Goal: Task Accomplishment & Management: Use online tool/utility

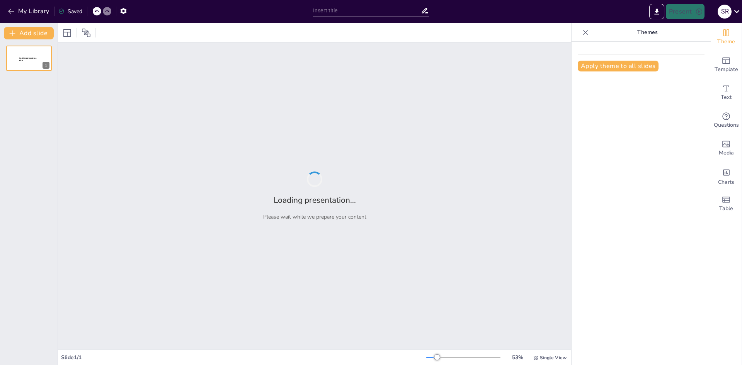
type input "Imported Herramientas_IA_Docentes_Espanol.pptx"
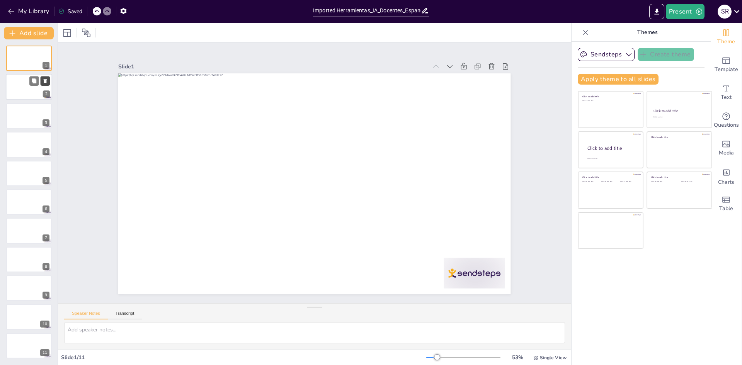
click at [42, 84] on button at bounding box center [45, 81] width 9 height 9
click at [31, 90] on div at bounding box center [29, 87] width 46 height 26
click at [13, 116] on div at bounding box center [29, 116] width 46 height 26
click at [22, 200] on div at bounding box center [29, 202] width 46 height 26
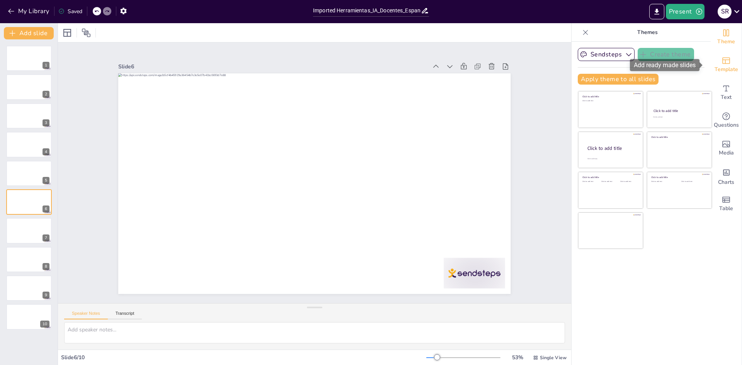
click at [725, 60] on icon "Add ready made slides" at bounding box center [726, 60] width 9 height 9
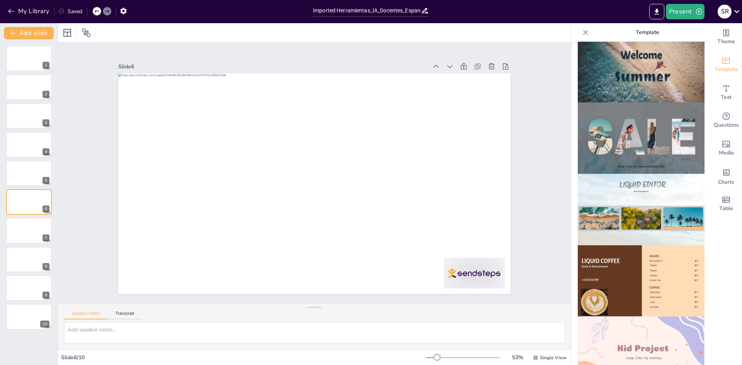
scroll to position [464, 0]
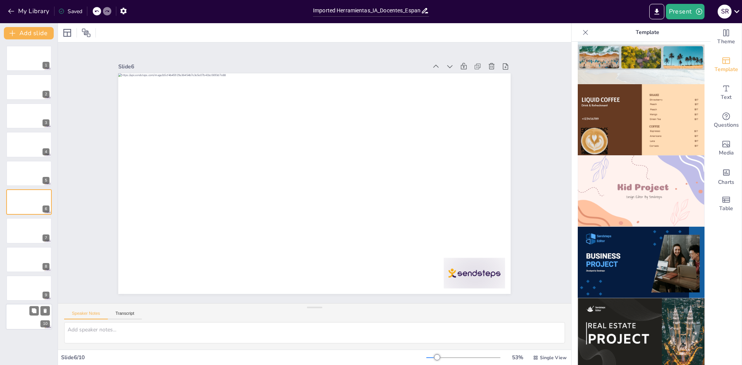
click at [17, 318] on div at bounding box center [29, 317] width 46 height 26
click at [12, 10] on icon "button" at bounding box center [11, 11] width 8 height 8
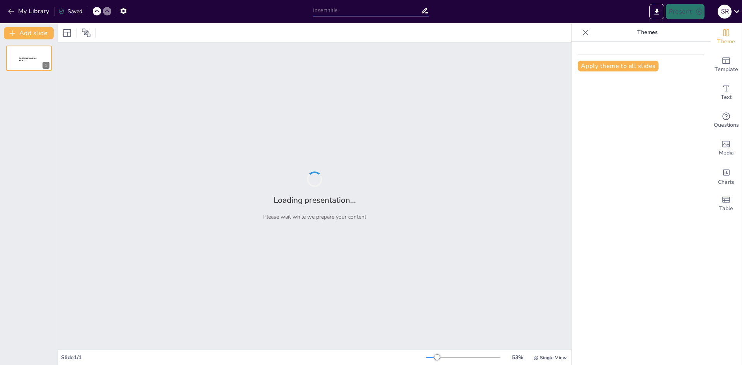
type input "Potenciando la Docencia de Español con Herramientas de Inteligencia Artificial"
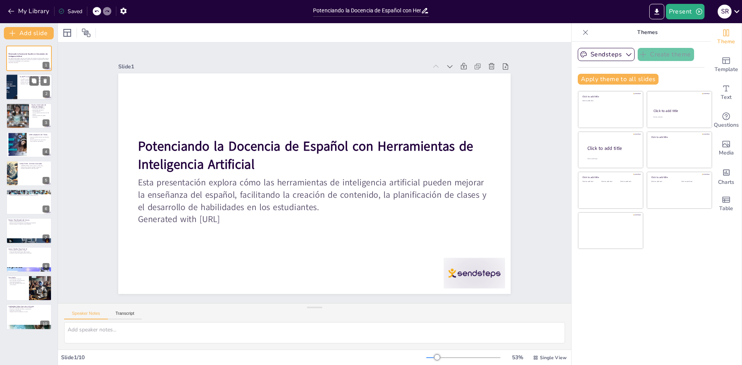
click at [23, 80] on p "Genera contenido literario y ejemplos." at bounding box center [35, 81] width 30 height 2
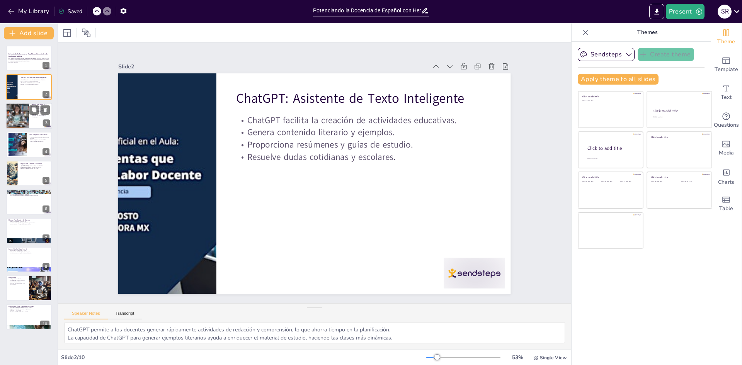
click at [26, 117] on div at bounding box center [17, 116] width 39 height 26
type textarea "[PERSON_NAME] ayuda a los estudiantes a entender la secuencia de eventos histór…"
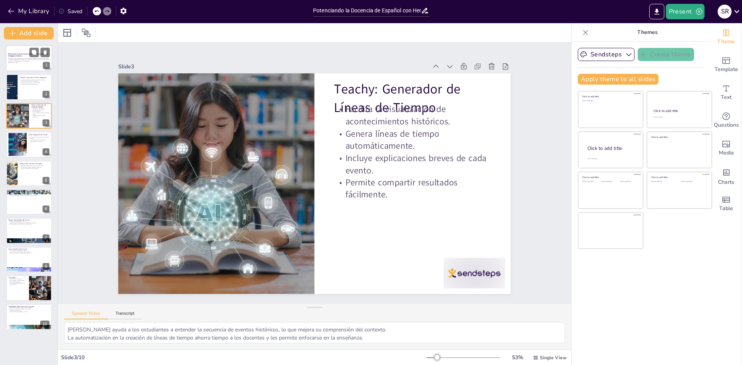
click at [26, 58] on p "Esta presentación explora cómo las herramientas de inteligencia artificial pued…" at bounding box center [29, 60] width 42 height 4
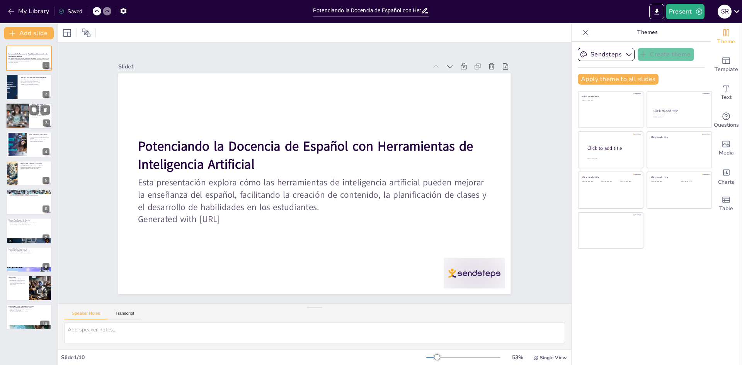
click at [26, 110] on div at bounding box center [17, 116] width 39 height 26
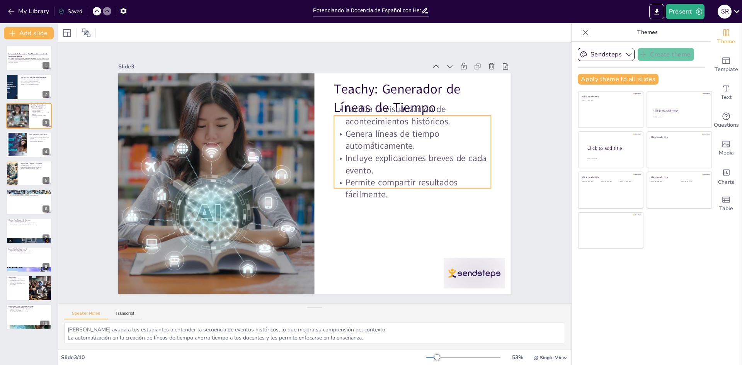
click at [354, 123] on p "Facilita la visualización de acontecimientos históricos." at bounding box center [428, 173] width 148 height 100
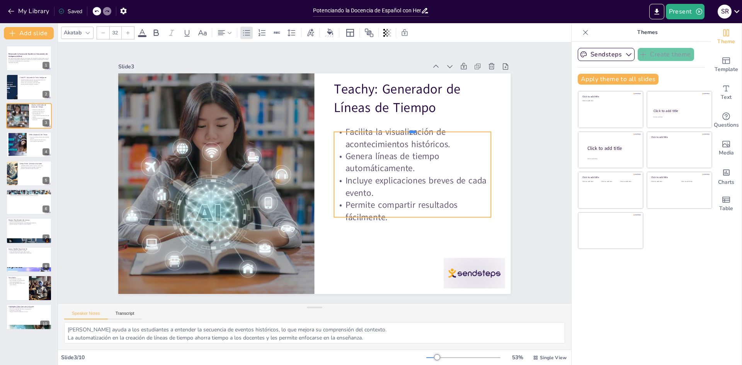
drag, startPoint x: 439, startPoint y: 112, endPoint x: 439, endPoint y: 129, distance: 16.2
click at [439, 138] on div at bounding box center [422, 173] width 146 height 70
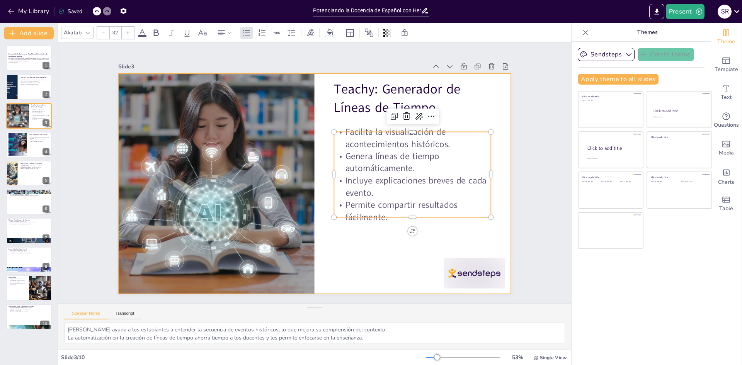
click at [500, 126] on div at bounding box center [310, 182] width 448 height 361
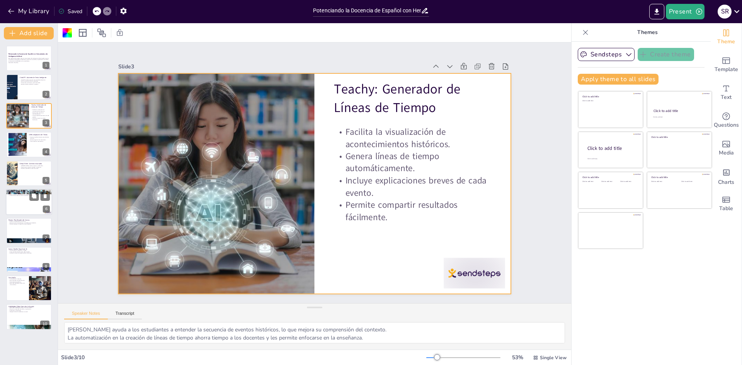
click at [27, 203] on div at bounding box center [29, 202] width 46 height 26
type textarea "La creación de presentaciones efectivas es una parte importante de la enseñanza…"
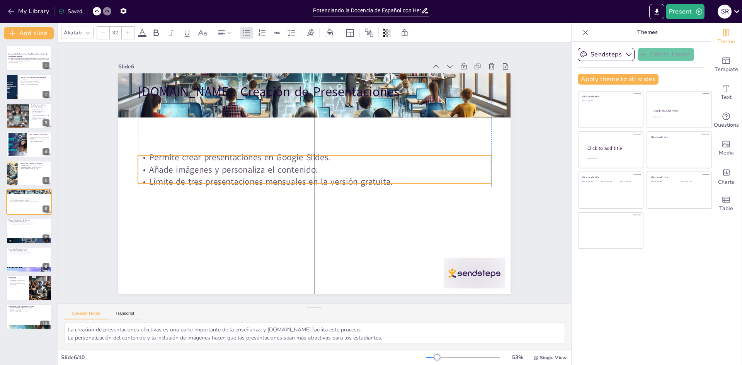
drag, startPoint x: 198, startPoint y: 107, endPoint x: 199, endPoint y: 163, distance: 56.1
click at [300, 163] on div "Permite crear presentaciones en Google Slides. Añade imágenes y personaliza el …" at bounding box center [318, 173] width 37 height 353
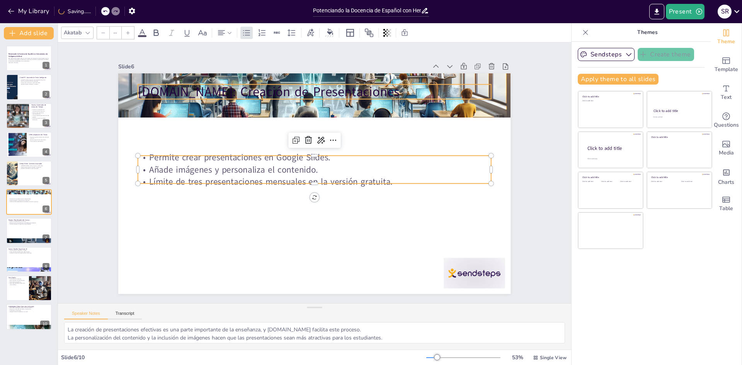
type input "48"
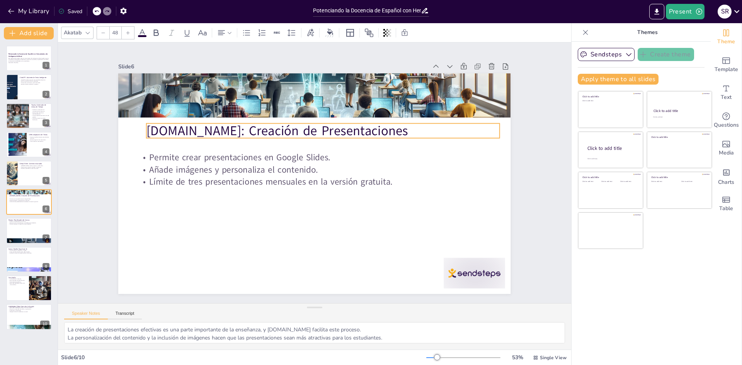
drag, startPoint x: 183, startPoint y: 90, endPoint x: 192, endPoint y: 129, distance: 40.0
click at [198, 129] on p "[DOMAIN_NAME]: Creación de Presentaciones" at bounding box center [346, 144] width 297 height 222
click at [168, 206] on p "[DOMAIN_NAME]: Creación de Presentaciones" at bounding box center [306, 215] width 353 height 18
click at [39, 221] on div at bounding box center [39, 224] width 20 height 9
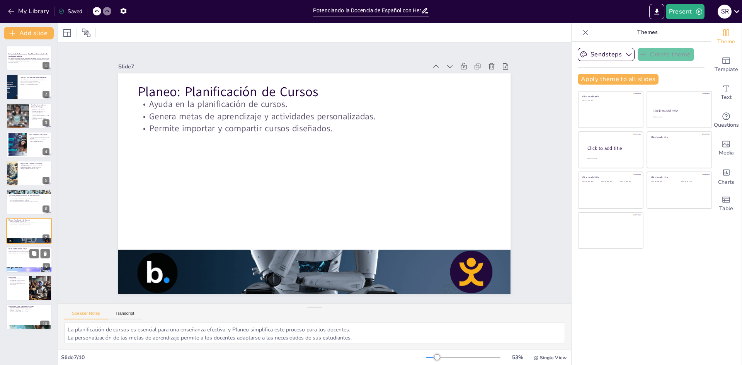
click at [24, 260] on div at bounding box center [29, 260] width 46 height 26
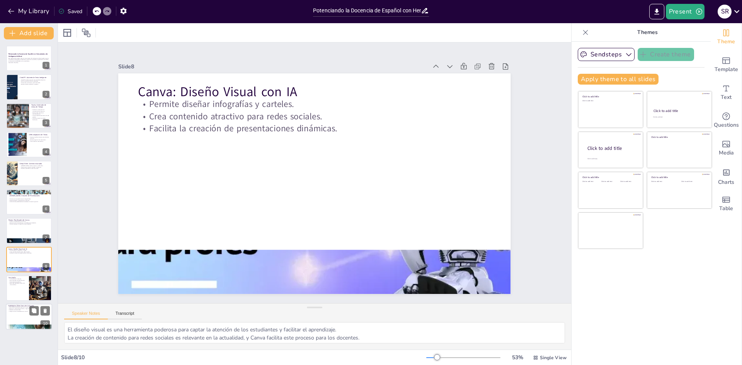
click at [15, 319] on div at bounding box center [29, 317] width 46 height 26
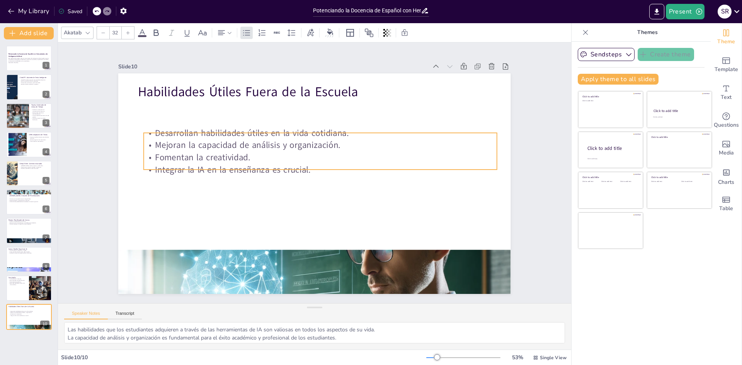
drag, startPoint x: 212, startPoint y: 109, endPoint x: 218, endPoint y: 142, distance: 33.1
click at [218, 142] on p "Mejoran la capacidad de análisis y organización." at bounding box center [337, 156] width 271 height 245
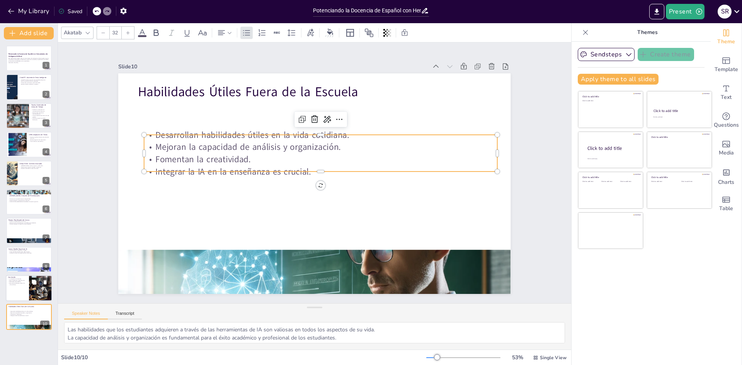
click at [18, 287] on div at bounding box center [29, 288] width 46 height 26
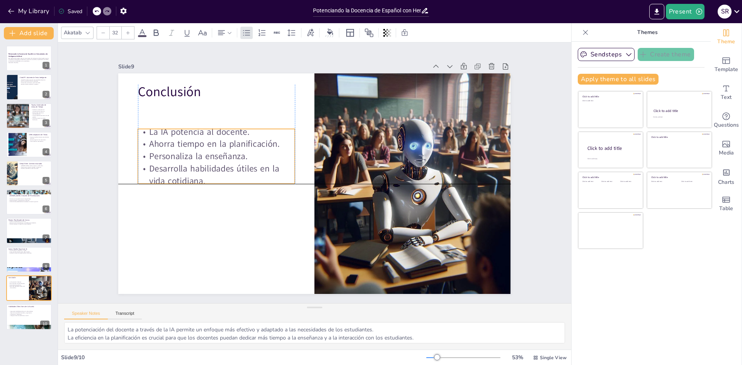
drag, startPoint x: 174, startPoint y: 127, endPoint x: 171, endPoint y: 154, distance: 27.2
click at [274, 190] on p "Personaliza la enseñanza." at bounding box center [288, 268] width 29 height 157
click at [31, 316] on p "Integrar la IA en la enseñanza es crucial." at bounding box center [30, 316] width 42 height 2
type textarea "Las habilidades que los estudiantes adquieren a través de las herramientas de I…"
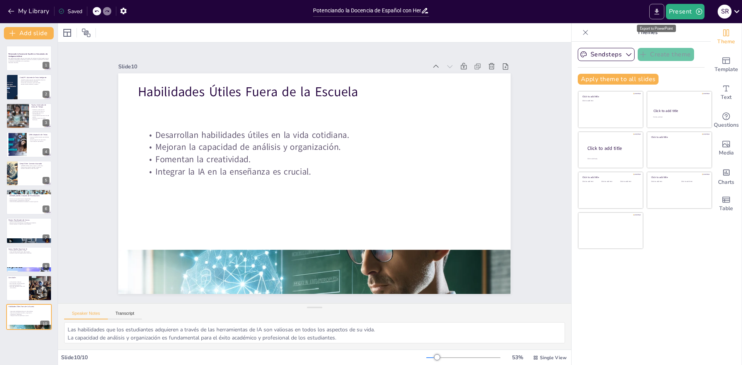
click at [654, 13] on icon "Export to PowerPoint" at bounding box center [657, 12] width 8 height 8
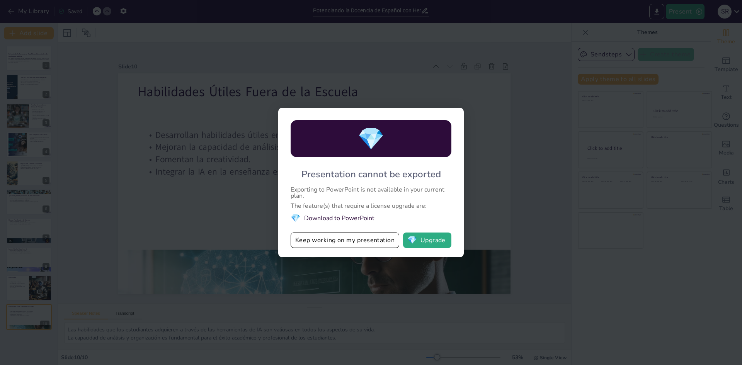
click at [493, 88] on div "💎 Presentation cannot be exported Exporting to PowerPoint is not available in y…" at bounding box center [371, 182] width 742 height 365
click at [321, 233] on button "Keep working on my presentation" at bounding box center [345, 240] width 109 height 15
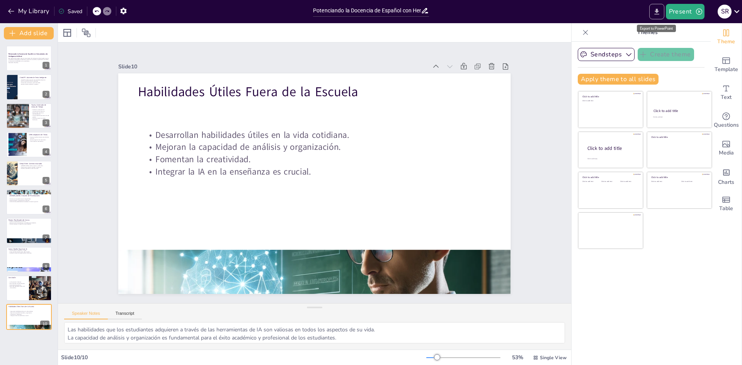
click at [651, 13] on button "Export to PowerPoint" at bounding box center [656, 11] width 15 height 15
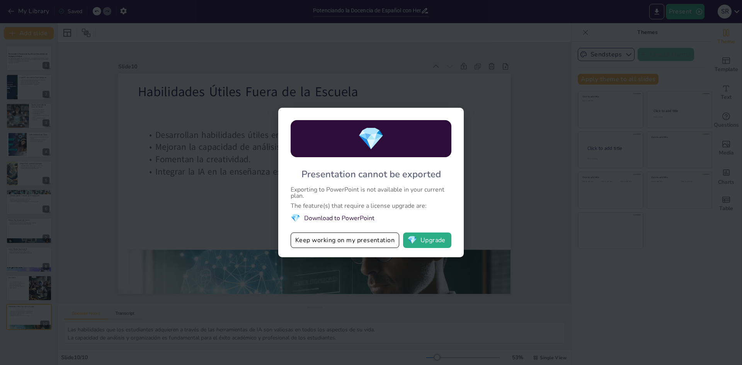
click at [512, 79] on div "💎 Presentation cannot be exported Exporting to PowerPoint is not available in y…" at bounding box center [371, 182] width 742 height 365
click at [194, 160] on div "💎 Presentation cannot be exported Exporting to PowerPoint is not available in y…" at bounding box center [371, 182] width 742 height 365
click at [491, 225] on div "💎 Presentation cannot be exported Exporting to PowerPoint is not available in y…" at bounding box center [371, 182] width 742 height 365
click at [353, 242] on button "Keep working on my presentation" at bounding box center [345, 240] width 109 height 15
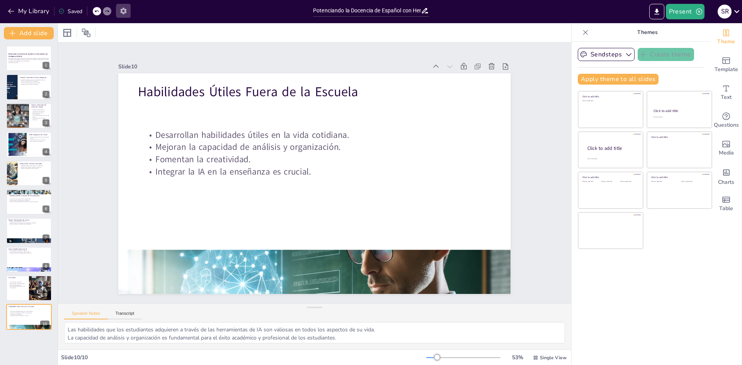
click at [122, 9] on icon "button" at bounding box center [123, 11] width 8 height 8
